Goal: Task Accomplishment & Management: Manage account settings

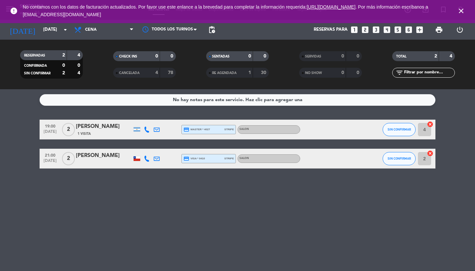
click at [464, 10] on icon "close" at bounding box center [461, 11] width 8 height 8
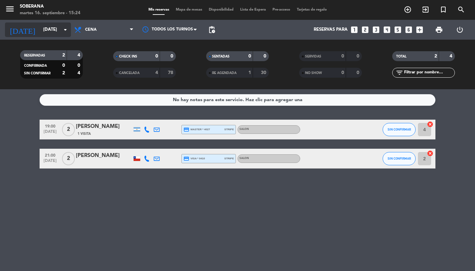
click at [47, 32] on input "[DATE]" at bounding box center [69, 30] width 58 height 12
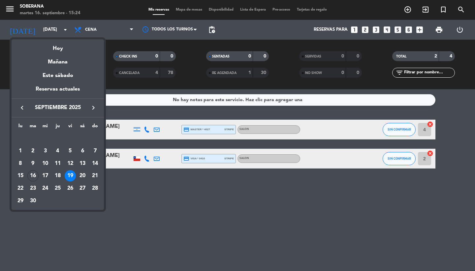
click at [72, 174] on div "19" at bounding box center [70, 175] width 11 height 11
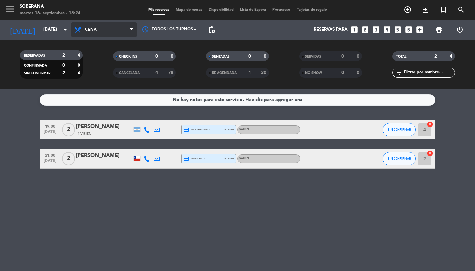
click at [105, 28] on span "Cena" at bounding box center [104, 29] width 66 height 15
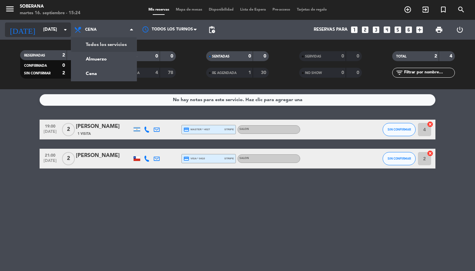
click at [48, 27] on input "[DATE]" at bounding box center [69, 30] width 58 height 12
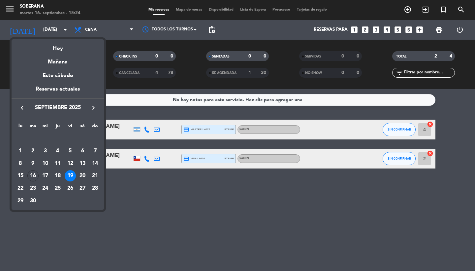
click at [133, 208] on div at bounding box center [237, 135] width 475 height 271
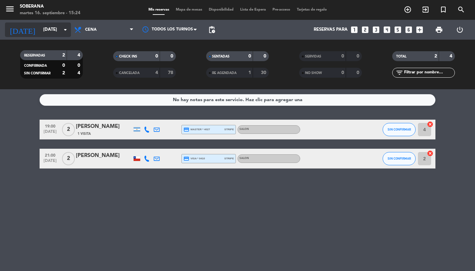
click at [40, 34] on input "[DATE]" at bounding box center [69, 30] width 58 height 12
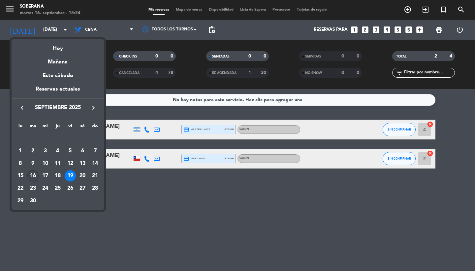
click at [34, 176] on div "16" at bounding box center [32, 175] width 11 height 11
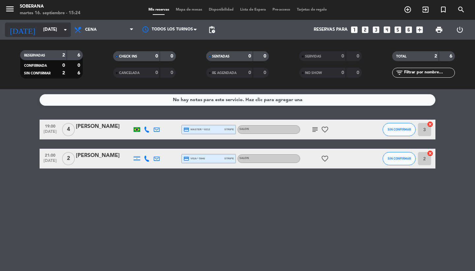
click at [54, 28] on input "[DATE]" at bounding box center [69, 30] width 58 height 12
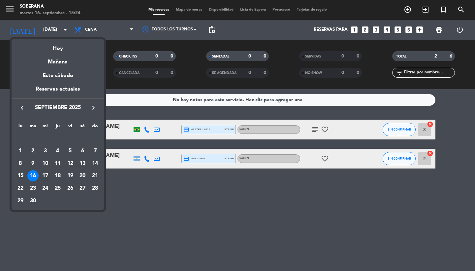
click at [47, 177] on div "17" at bounding box center [45, 175] width 11 height 11
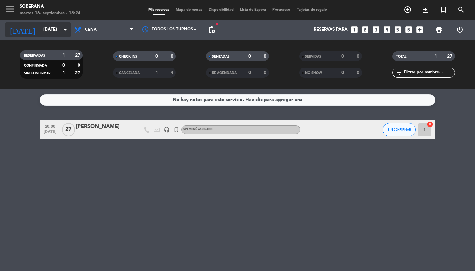
click at [55, 28] on input "[DATE]" at bounding box center [69, 30] width 58 height 12
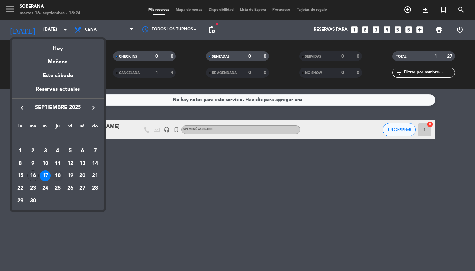
click at [57, 175] on div "18" at bounding box center [57, 175] width 11 height 11
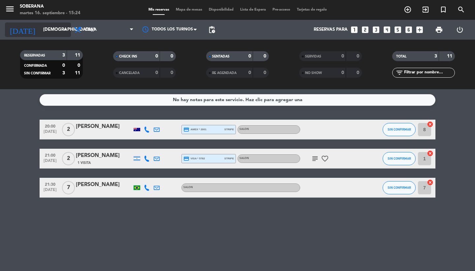
click at [54, 29] on input "[DEMOGRAPHIC_DATA][DATE]" at bounding box center [69, 30] width 58 height 12
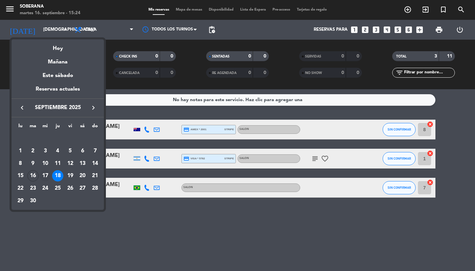
click at [44, 175] on div "17" at bounding box center [45, 175] width 11 height 11
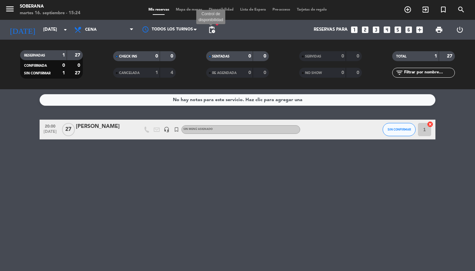
click at [212, 30] on span "pending_actions" at bounding box center [212, 30] width 8 height 8
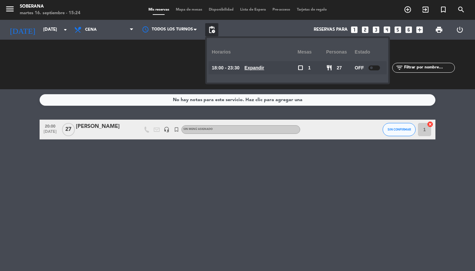
click at [251, 68] on u "Expandir" at bounding box center [254, 67] width 20 height 5
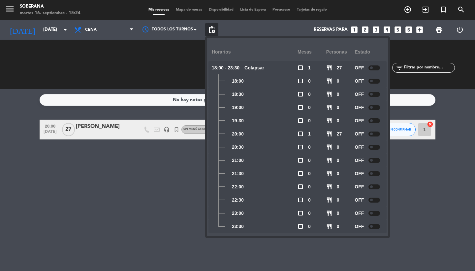
click at [373, 81] on div at bounding box center [374, 81] width 12 height 5
click at [370, 81] on span at bounding box center [371, 81] width 3 height 3
click at [358, 80] on span "OFF" at bounding box center [359, 81] width 9 height 8
click at [372, 80] on span at bounding box center [371, 81] width 3 height 3
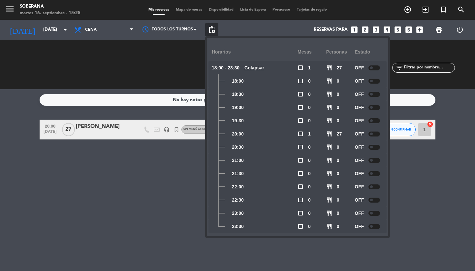
click at [372, 80] on span at bounding box center [371, 81] width 3 height 3
click at [177, 28] on div at bounding box center [170, 29] width 66 height 15
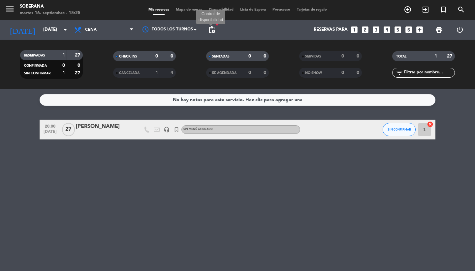
click at [212, 26] on span "pending_actions" at bounding box center [212, 30] width 8 height 8
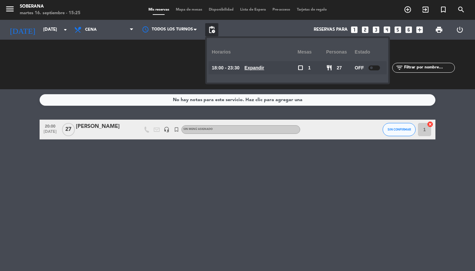
click at [373, 69] on div at bounding box center [374, 67] width 12 height 5
click at [260, 67] on u "Expandir" at bounding box center [254, 67] width 20 height 5
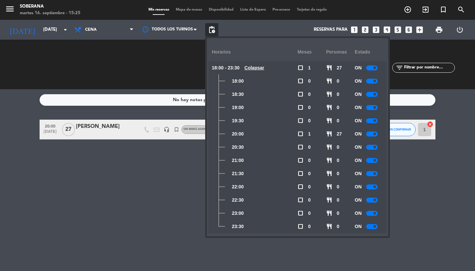
click at [373, 175] on div at bounding box center [372, 173] width 12 height 5
click at [373, 190] on div "ON" at bounding box center [369, 186] width 29 height 13
click at [373, 189] on div "ON" at bounding box center [369, 186] width 29 height 13
click at [373, 186] on div at bounding box center [372, 186] width 12 height 5
click at [372, 160] on div at bounding box center [372, 160] width 12 height 5
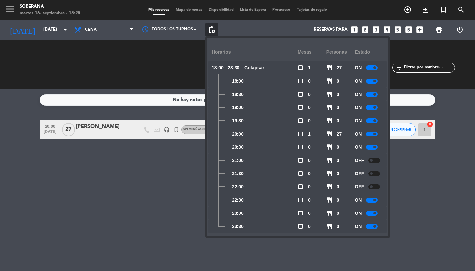
click at [372, 201] on div at bounding box center [372, 199] width 12 height 5
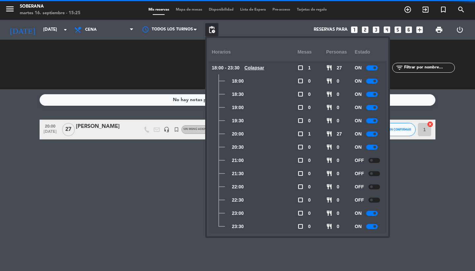
click at [372, 214] on div at bounding box center [372, 212] width 12 height 5
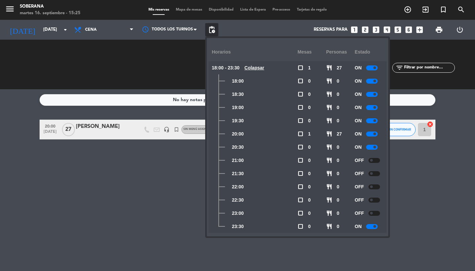
click at [372, 228] on div at bounding box center [372, 226] width 12 height 5
click at [374, 133] on span at bounding box center [374, 133] width 3 height 3
click at [371, 146] on div at bounding box center [372, 146] width 12 height 5
click at [371, 120] on div at bounding box center [372, 120] width 12 height 5
click at [157, 192] on div "No hay notas para este servicio. Haz clic para agregar una 20:00 [DATE] [PERSON…" at bounding box center [237, 179] width 475 height 181
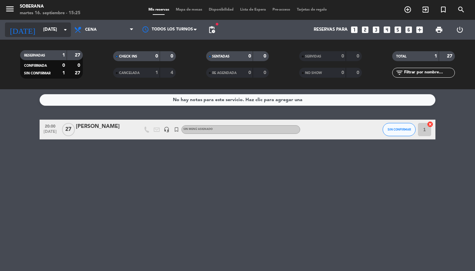
click at [44, 30] on input "[DATE]" at bounding box center [69, 30] width 58 height 12
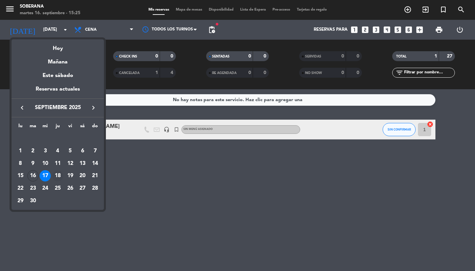
click at [59, 177] on div "18" at bounding box center [57, 175] width 11 height 11
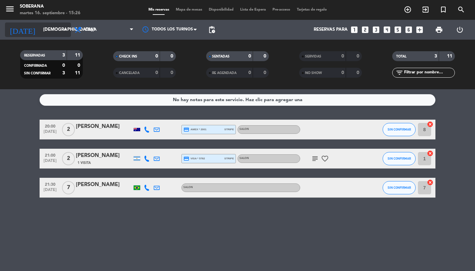
click at [43, 36] on input "[DEMOGRAPHIC_DATA][DATE]" at bounding box center [69, 30] width 58 height 12
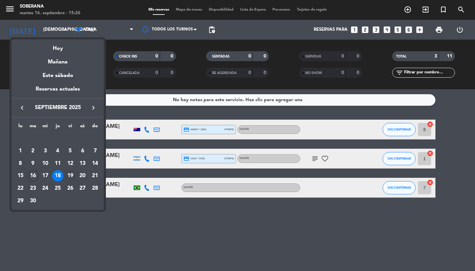
click at [68, 176] on div "19" at bounding box center [70, 175] width 11 height 11
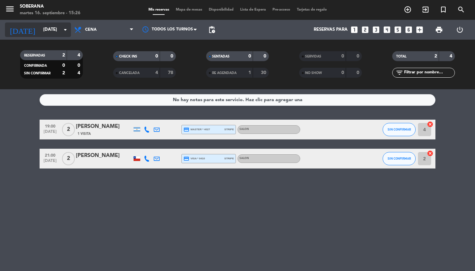
click at [58, 32] on input "[DATE]" at bounding box center [69, 30] width 58 height 12
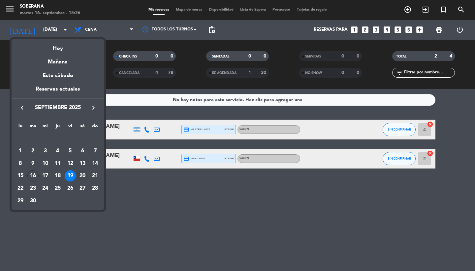
click at [85, 176] on div "20" at bounding box center [82, 175] width 11 height 11
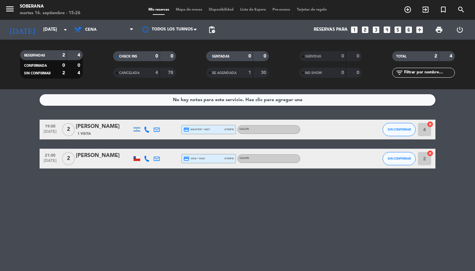
type input "[DATE]"
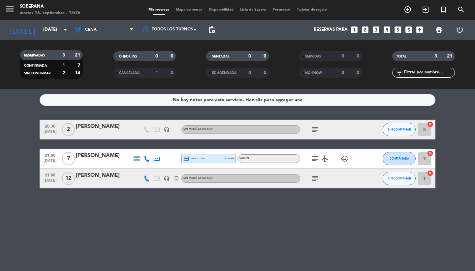
click at [314, 179] on icon "subject" at bounding box center [315, 178] width 8 height 8
click at [95, 176] on div "[PERSON_NAME]" at bounding box center [104, 175] width 56 height 9
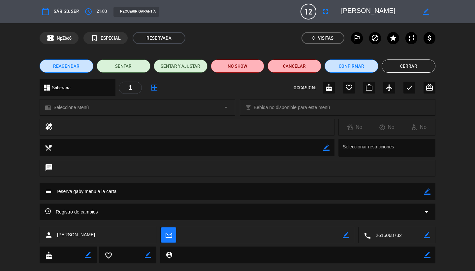
click at [427, 192] on icon "border_color" at bounding box center [427, 191] width 6 height 6
click at [83, 192] on textarea at bounding box center [238, 191] width 372 height 17
type textarea "reserva [PERSON_NAME] menu a la carta"
click at [429, 192] on icon at bounding box center [427, 191] width 6 height 6
click at [411, 67] on button "Cerrar" at bounding box center [409, 65] width 54 height 13
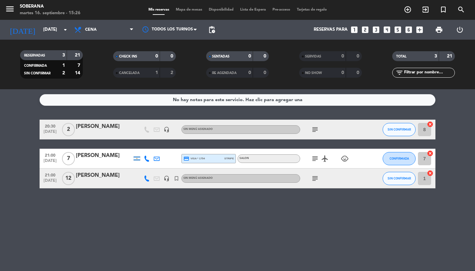
click at [144, 177] on icon at bounding box center [147, 178] width 6 height 6
click at [138, 191] on div "No hay notas para este servicio. Haz clic para agregar una 20:30 [DATE] 2 [PERS…" at bounding box center [237, 179] width 475 height 181
click at [103, 176] on div "[PERSON_NAME]" at bounding box center [104, 175] width 56 height 9
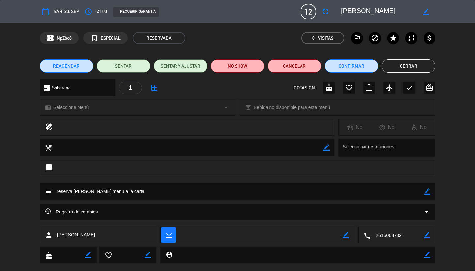
click at [428, 233] on icon "border_color" at bounding box center [427, 235] width 6 height 6
type textarea "2616533588"
click at [428, 238] on div at bounding box center [427, 235] width 6 height 16
click at [427, 234] on icon at bounding box center [427, 235] width 6 height 6
click at [404, 67] on button "Cerrar" at bounding box center [409, 65] width 54 height 13
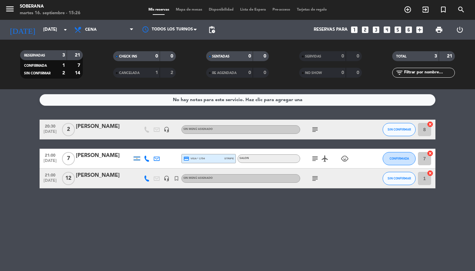
click at [316, 175] on icon "subject" at bounding box center [315, 178] width 8 height 8
click at [177, 230] on div "No hay notas para este servicio. Haz clic para agregar una 20:30 [DATE] 2 [PERS…" at bounding box center [237, 179] width 475 height 181
click at [45, 32] on input "[DATE]" at bounding box center [69, 30] width 58 height 12
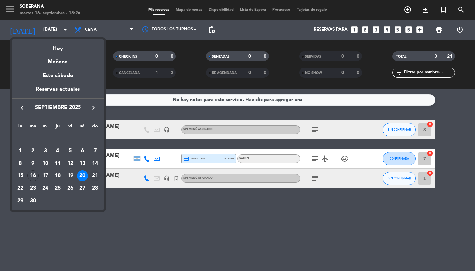
click at [91, 177] on div "21" at bounding box center [94, 175] width 11 height 11
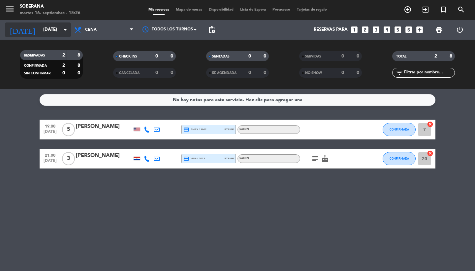
click at [46, 28] on input "[DATE]" at bounding box center [69, 30] width 58 height 12
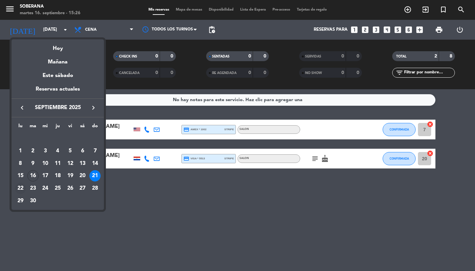
click at [21, 188] on div "22" at bounding box center [20, 187] width 11 height 11
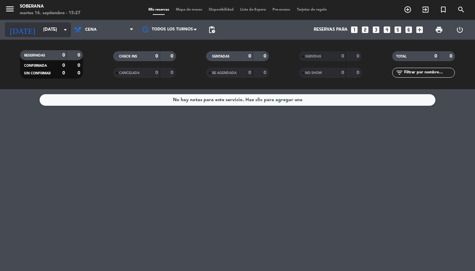
click at [53, 32] on input "[DATE]" at bounding box center [69, 30] width 58 height 12
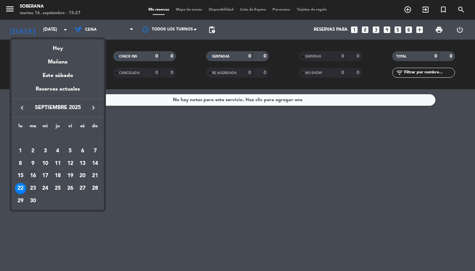
click at [36, 183] on div "23" at bounding box center [32, 187] width 11 height 11
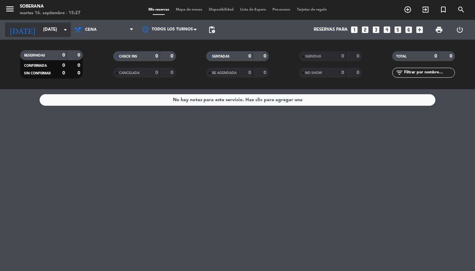
click at [53, 33] on input "[DATE]" at bounding box center [69, 30] width 58 height 12
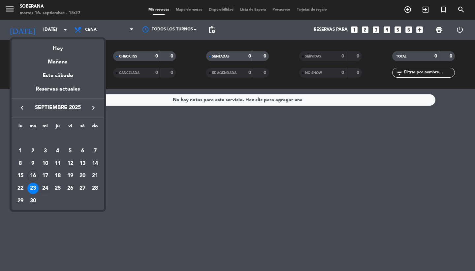
click at [45, 187] on div "24" at bounding box center [45, 187] width 11 height 11
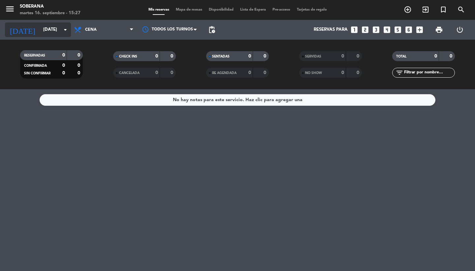
click at [42, 28] on input "[DATE]" at bounding box center [69, 30] width 58 height 12
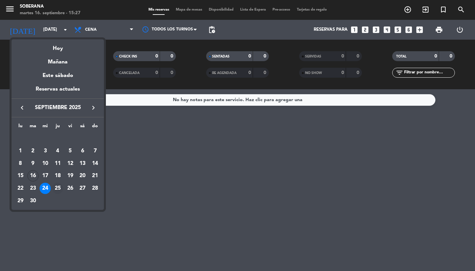
click at [59, 191] on div "25" at bounding box center [57, 187] width 11 height 11
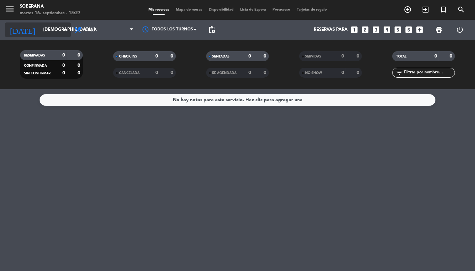
click at [55, 30] on input "[DEMOGRAPHIC_DATA][DATE]" at bounding box center [69, 30] width 58 height 12
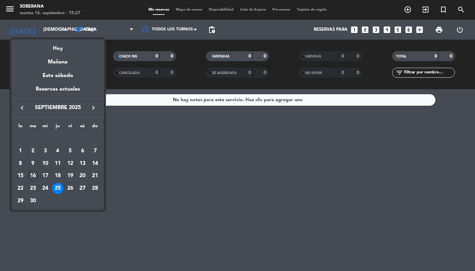
click at [30, 178] on div "16" at bounding box center [32, 175] width 11 height 11
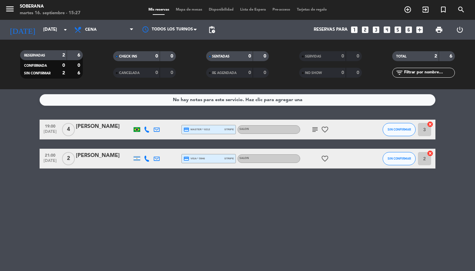
click at [47, 22] on div "[DATE] [DATE] arrow_drop_down" at bounding box center [38, 30] width 66 height 20
click at [45, 28] on input "[DATE]" at bounding box center [69, 30] width 58 height 12
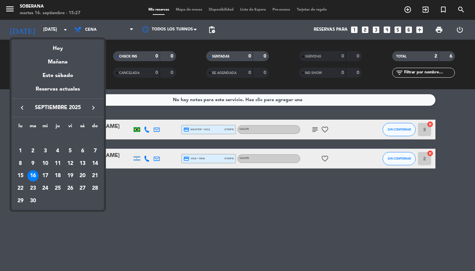
click at [35, 177] on div "16" at bounding box center [32, 175] width 11 height 11
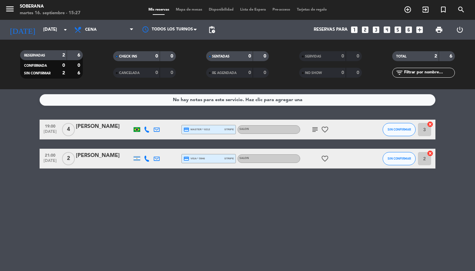
click at [114, 20] on div "Todos los servicios Almuerzo Cena Cena Todos los servicios Almuerzo Cena" at bounding box center [104, 30] width 66 height 20
click at [104, 30] on span "Cena" at bounding box center [104, 29] width 66 height 15
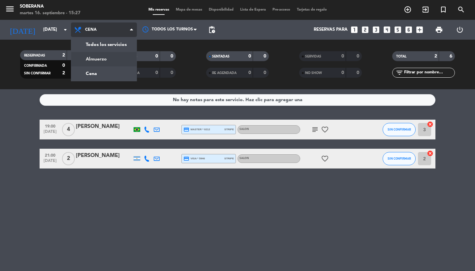
click at [84, 59] on div "menu Soberana [DATE] 16. septiembre - 15:27 Mis reservas Mapa de mesas Disponib…" at bounding box center [237, 44] width 475 height 89
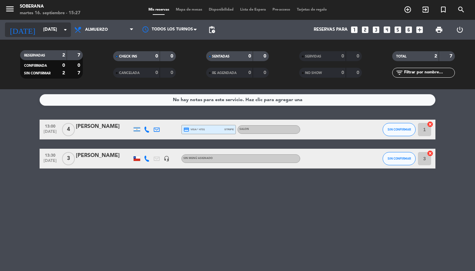
click at [51, 34] on input "[DATE]" at bounding box center [69, 30] width 58 height 12
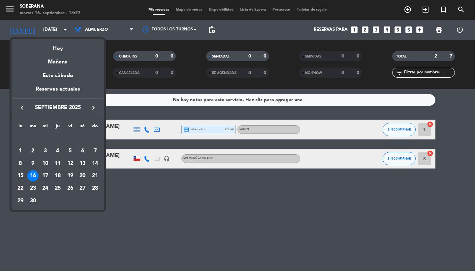
click at [48, 178] on div "17" at bounding box center [45, 175] width 11 height 11
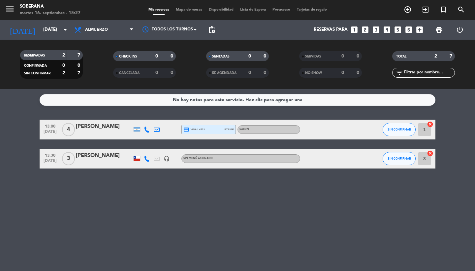
type input "[DATE]"
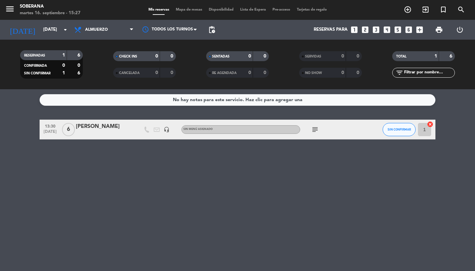
drag, startPoint x: 331, startPoint y: 196, endPoint x: 318, endPoint y: 130, distance: 68.0
click at [318, 132] on div "No hay notas para este servicio. Haz clic para agregar una 13:30 [DATE] 6 [PERS…" at bounding box center [237, 179] width 475 height 181
click at [318, 130] on icon "subject" at bounding box center [315, 129] width 8 height 8
click at [157, 174] on div "No hay notas para este servicio. Haz clic para agregar una 13:30 [DATE] 6 [PERS…" at bounding box center [237, 179] width 475 height 181
click at [314, 127] on icon "subject" at bounding box center [315, 129] width 8 height 8
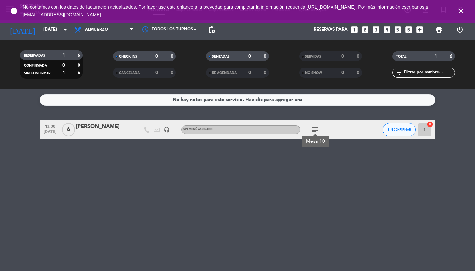
click at [464, 13] on icon "close" at bounding box center [461, 11] width 8 height 8
